Goal: Find specific page/section: Find specific page/section

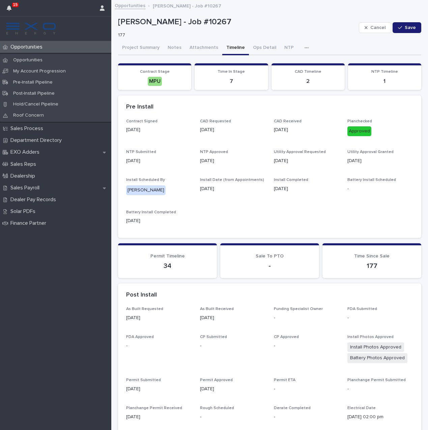
click at [38, 46] on p "Opportunities" at bounding box center [28, 47] width 40 height 6
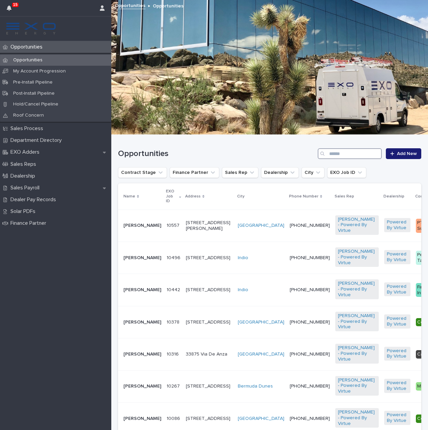
click at [352, 157] on input "Search" at bounding box center [349, 153] width 64 height 11
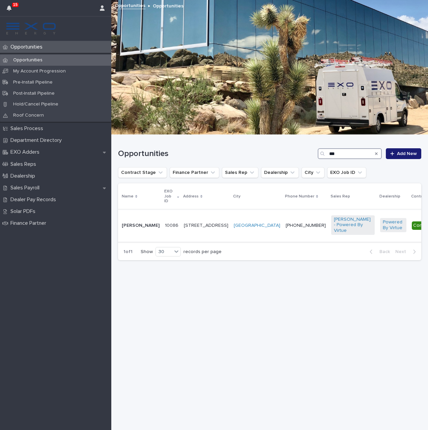
scroll to position [0, 3]
type input "***"
click at [189, 224] on p "[STREET_ADDRESS]" at bounding box center [205, 226] width 44 height 6
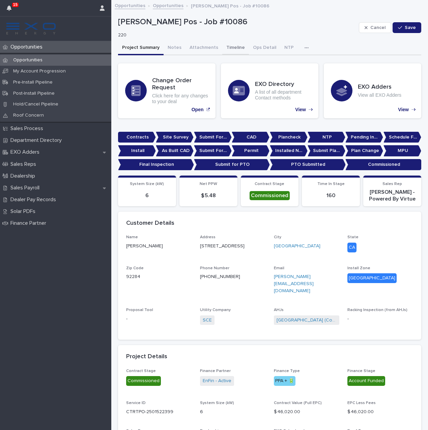
click at [226, 45] on button "Timeline" at bounding box center [235, 48] width 27 height 14
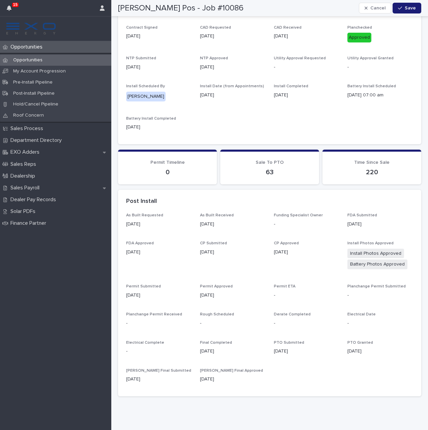
scroll to position [91, 0]
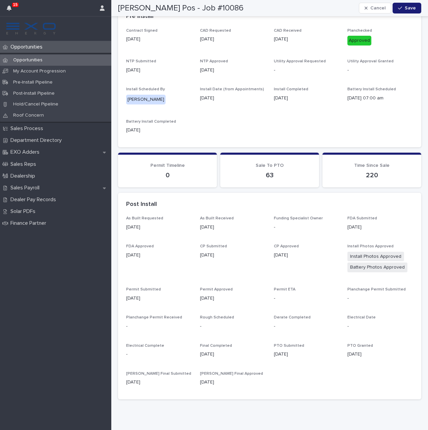
drag, startPoint x: 371, startPoint y: 351, endPoint x: 347, endPoint y: 351, distance: 23.6
click at [347, 351] on p "03/14/2025" at bounding box center [380, 354] width 66 height 7
copy p "03/14/2025"
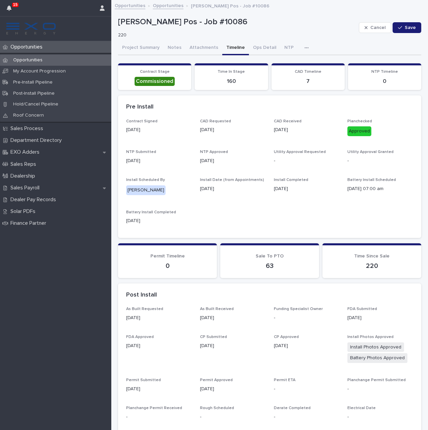
scroll to position [0, 0]
click at [145, 43] on button "Project Summary" at bounding box center [140, 48] width 45 height 14
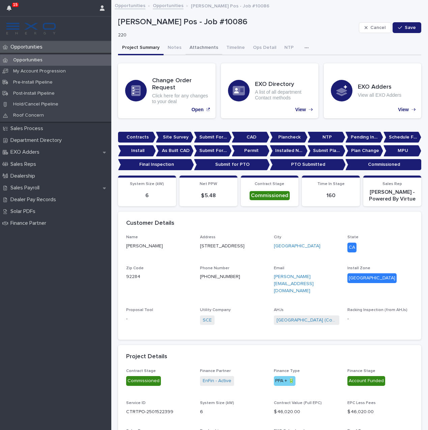
click at [207, 45] on button "Attachments" at bounding box center [203, 48] width 37 height 14
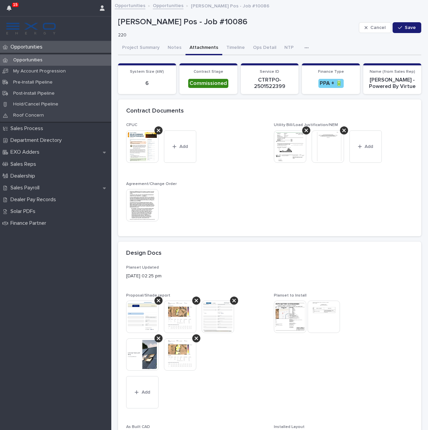
click at [298, 150] on img at bounding box center [290, 146] width 32 height 32
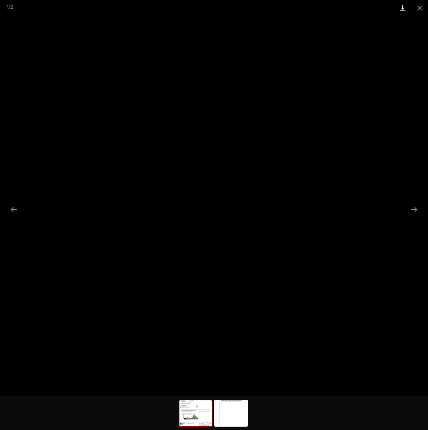
click at [401, 9] on link "Download" at bounding box center [402, 8] width 17 height 16
click at [421, 8] on button "Close gallery" at bounding box center [419, 8] width 17 height 16
